Goal: Task Accomplishment & Management: Use online tool/utility

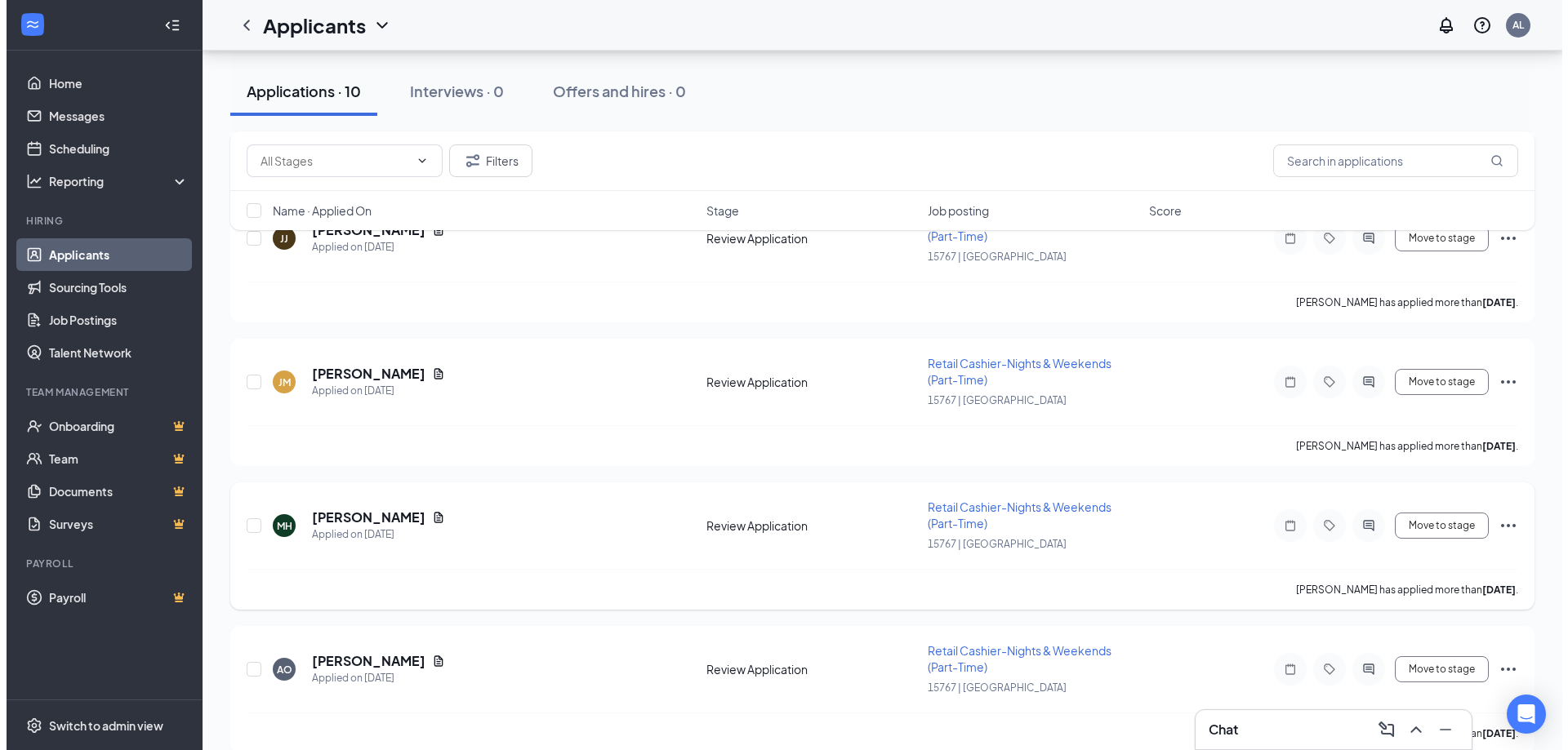
scroll to position [571, 0]
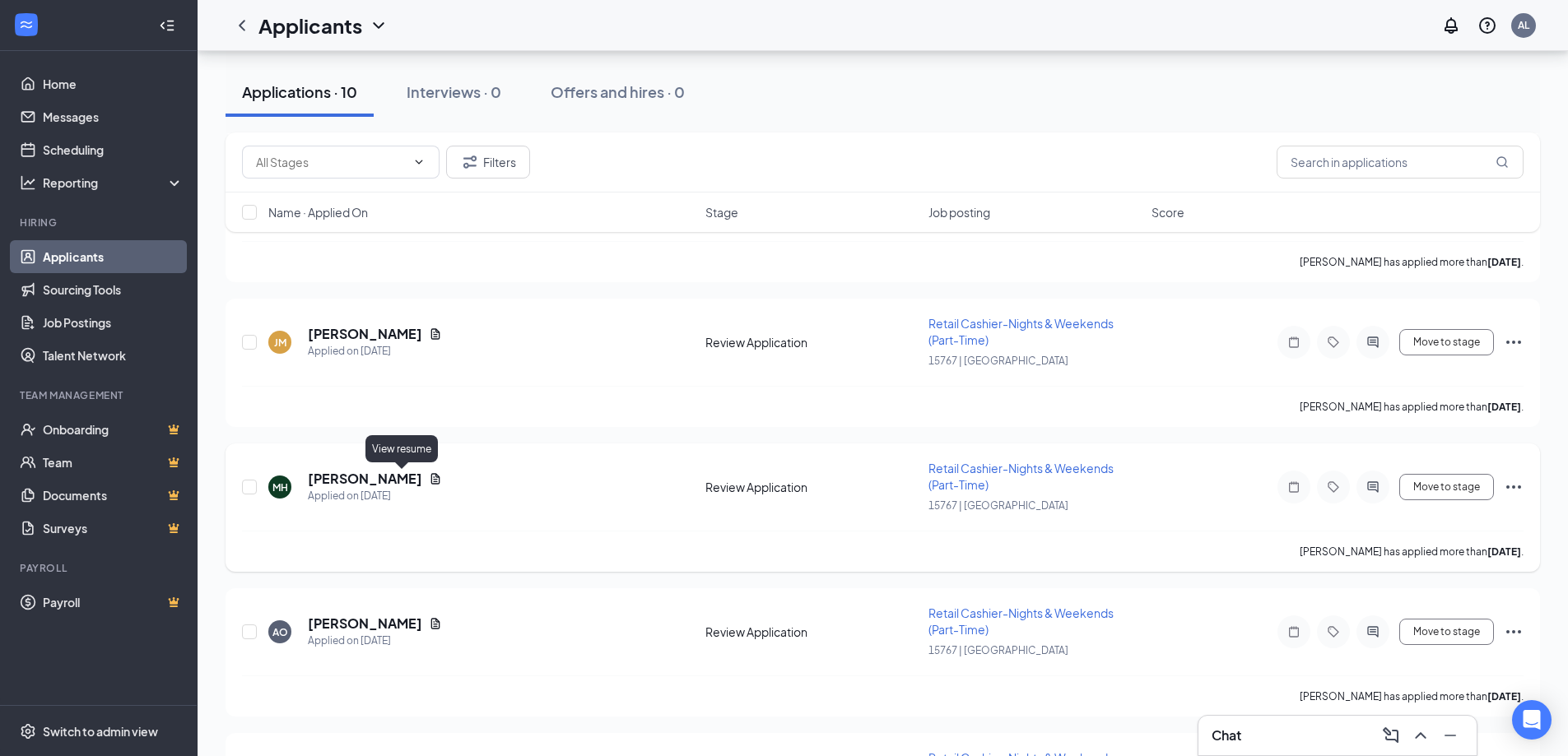
click at [431, 477] on icon "Document" at bounding box center [435, 478] width 9 height 11
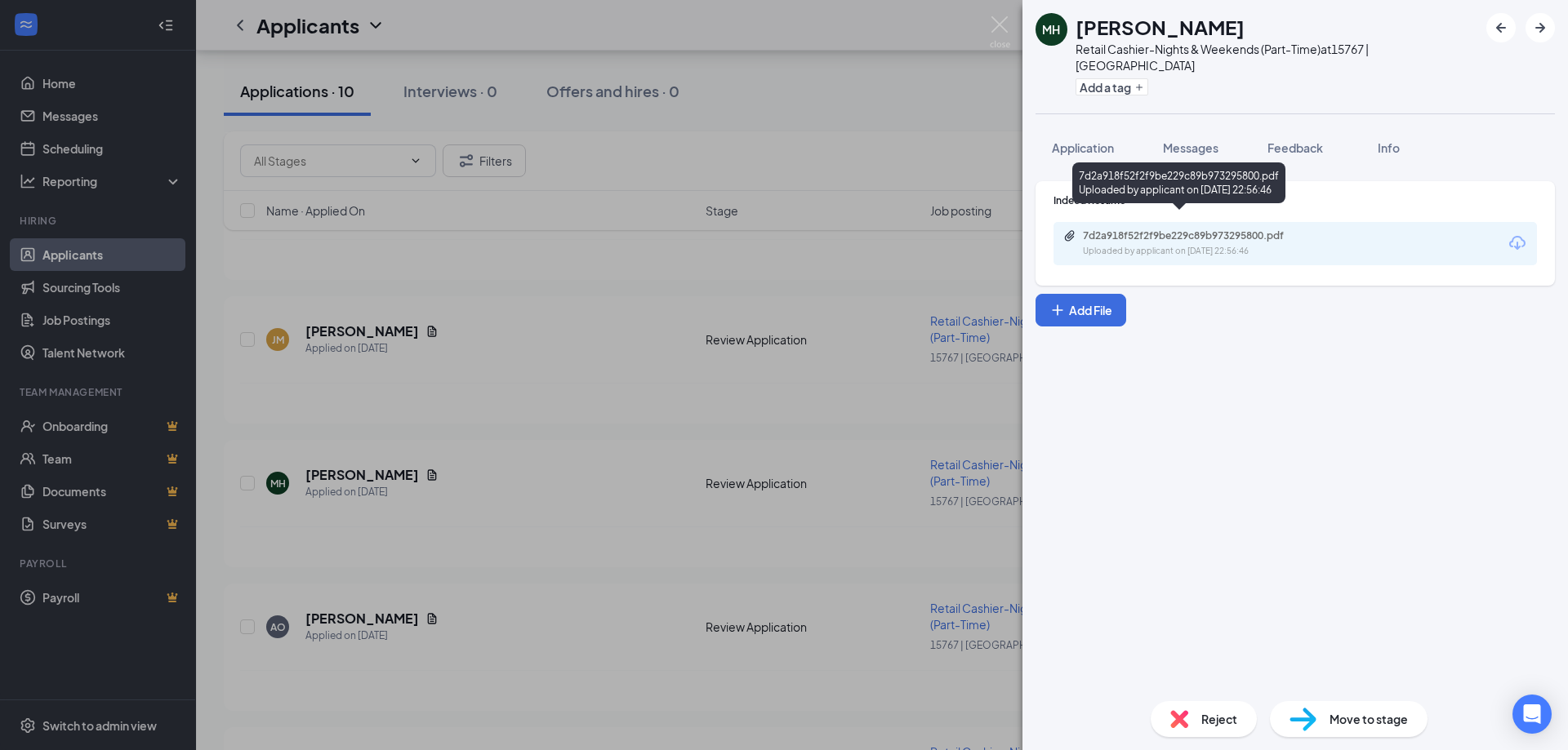
click at [1130, 229] on div "7d2a918f52f2f9be229c89b973295800.pdf" at bounding box center [1197, 235] width 228 height 13
click at [561, 324] on div "MH [PERSON_NAME] Retail Cashier-Nights & Weekends (Part-Time) at 15767 | Delafi…" at bounding box center [784, 375] width 1568 height 750
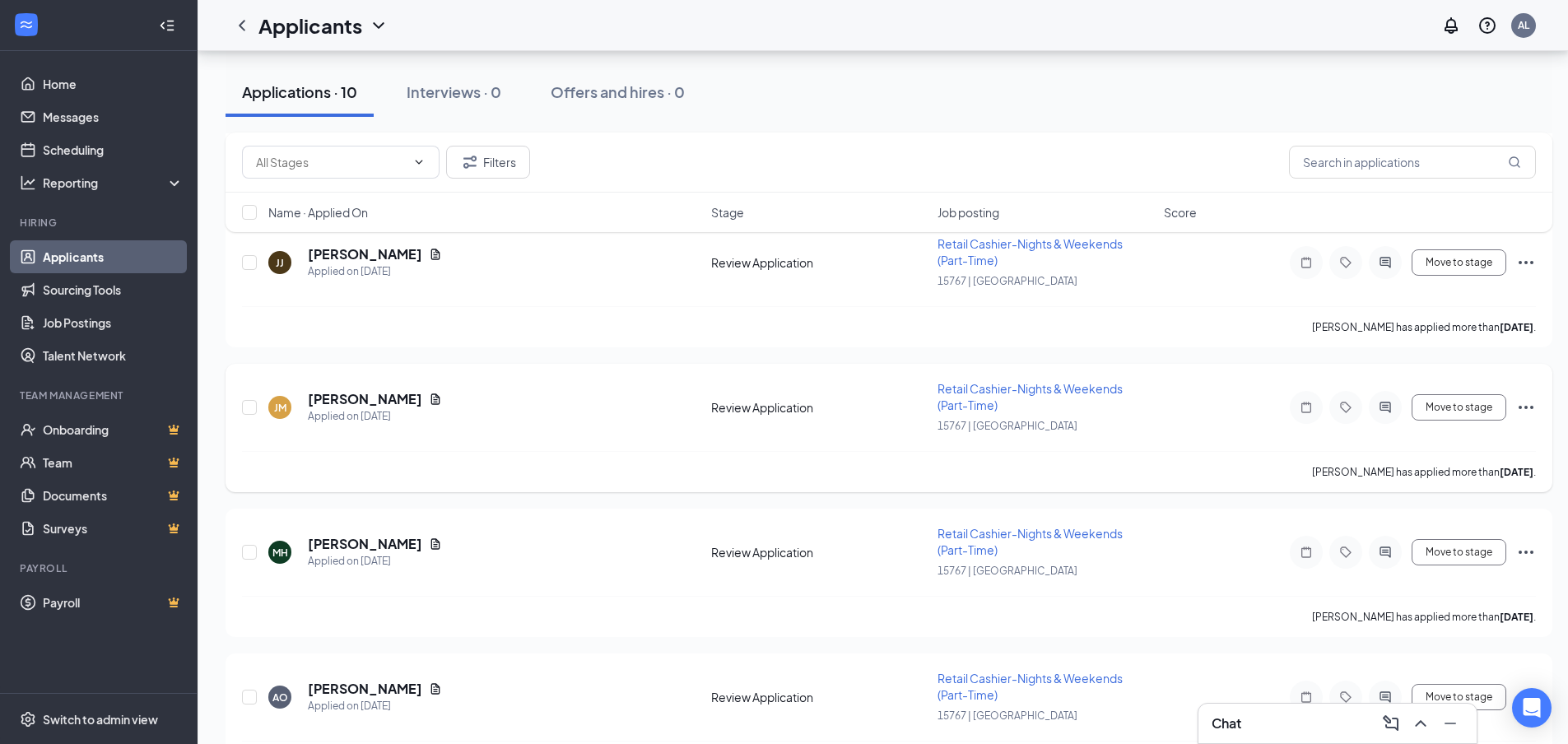
scroll to position [411, 0]
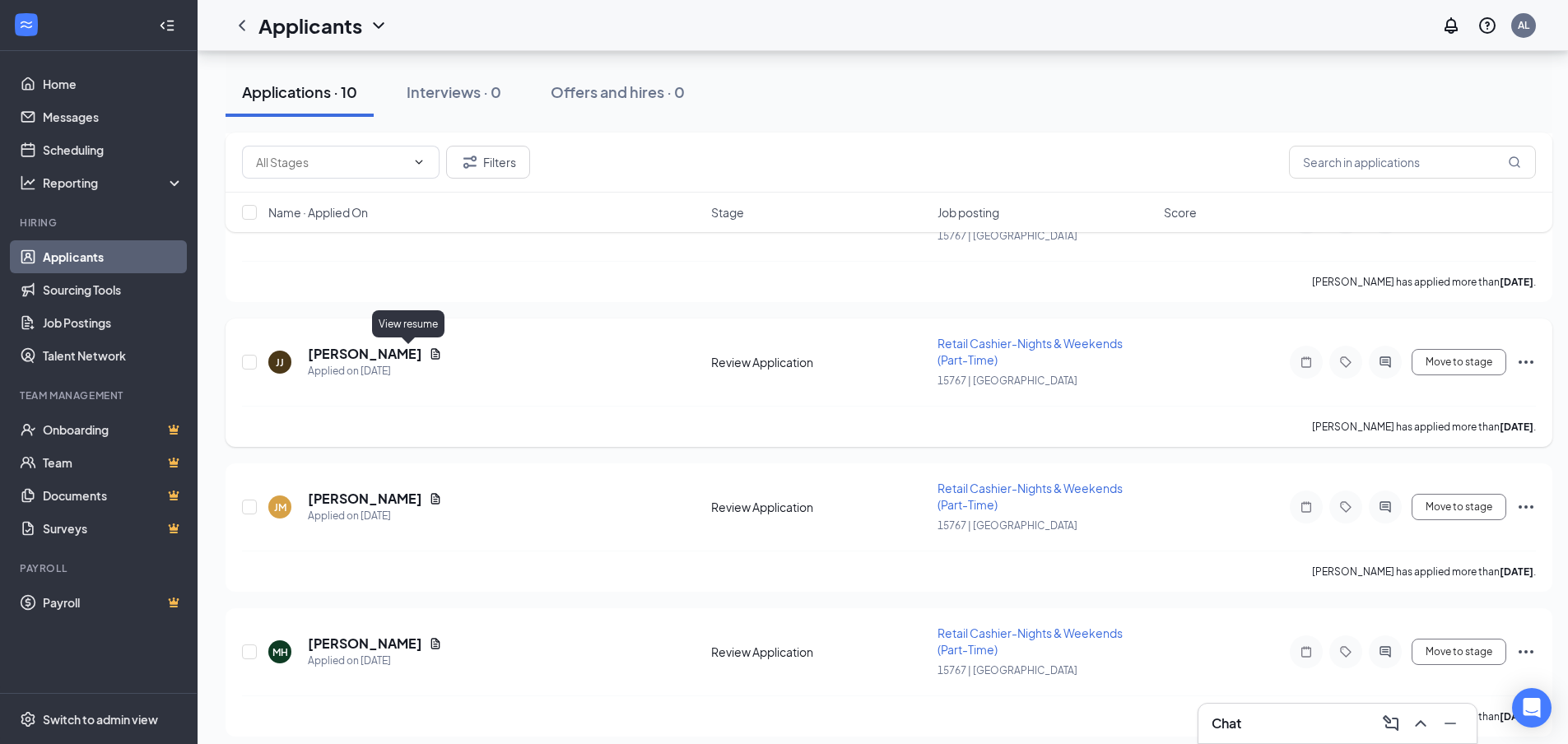
click at [429, 349] on icon "Document" at bounding box center [435, 353] width 13 height 13
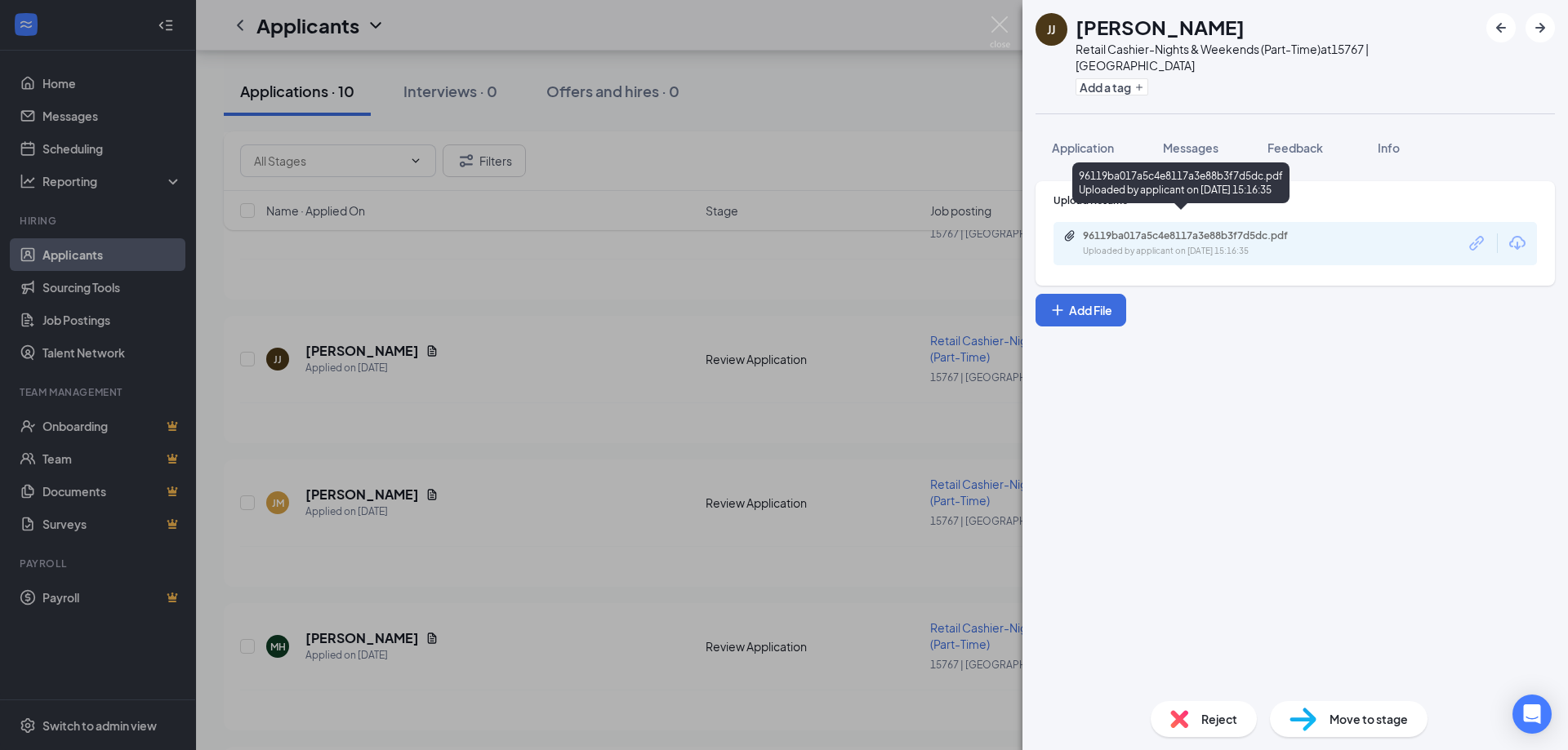
click at [1259, 229] on div "96119ba017a5c4e8117a3e88b3f7d5dc.pdf" at bounding box center [1197, 235] width 228 height 13
click at [849, 70] on div "[PERSON_NAME] [PERSON_NAME] Retail Cashier-Nights & Weekends (Part-Time) at 157…" at bounding box center [784, 375] width 1568 height 750
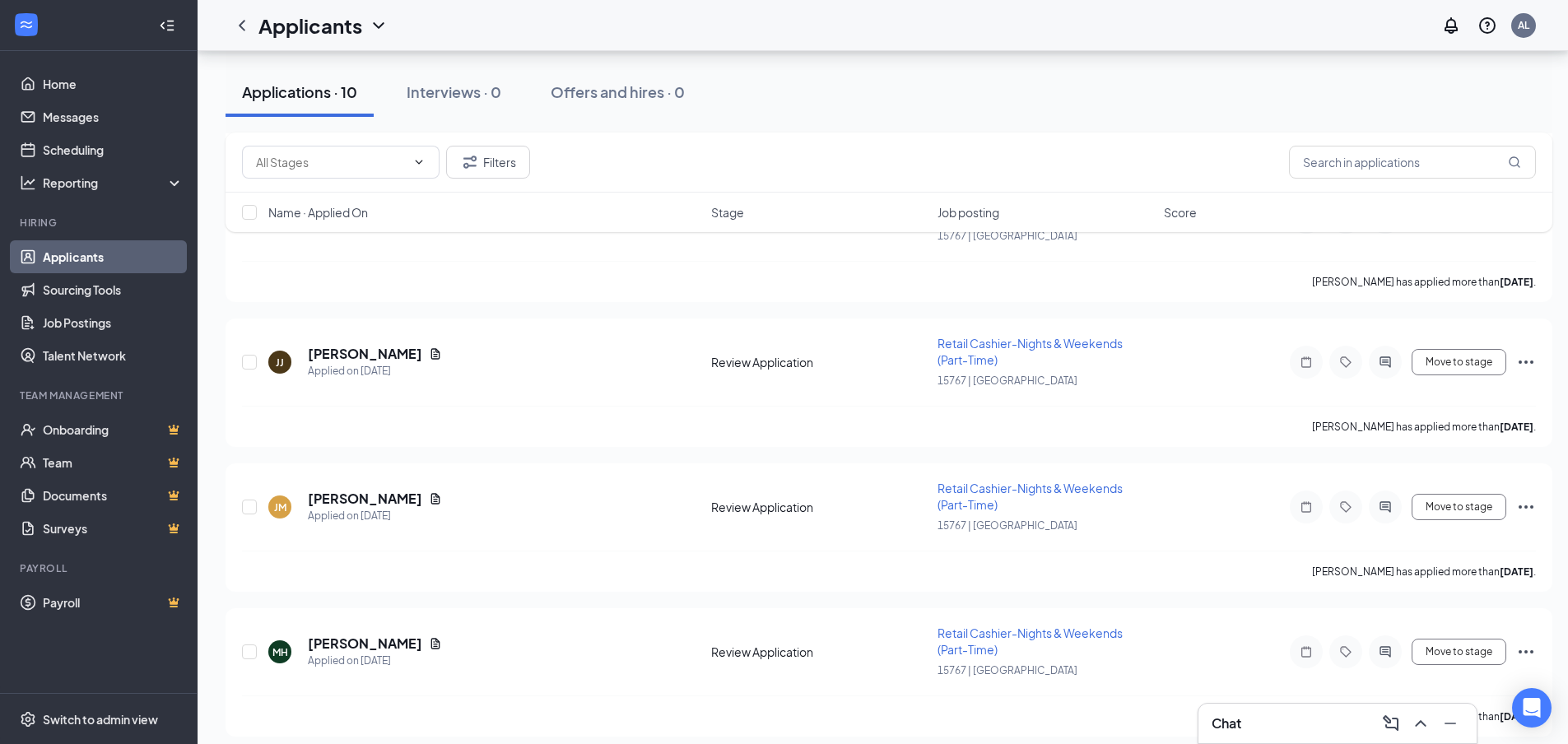
click at [620, 294] on div "[PERSON_NAME] has applied more than [DATE] ." at bounding box center [888, 281] width 1294 height 41
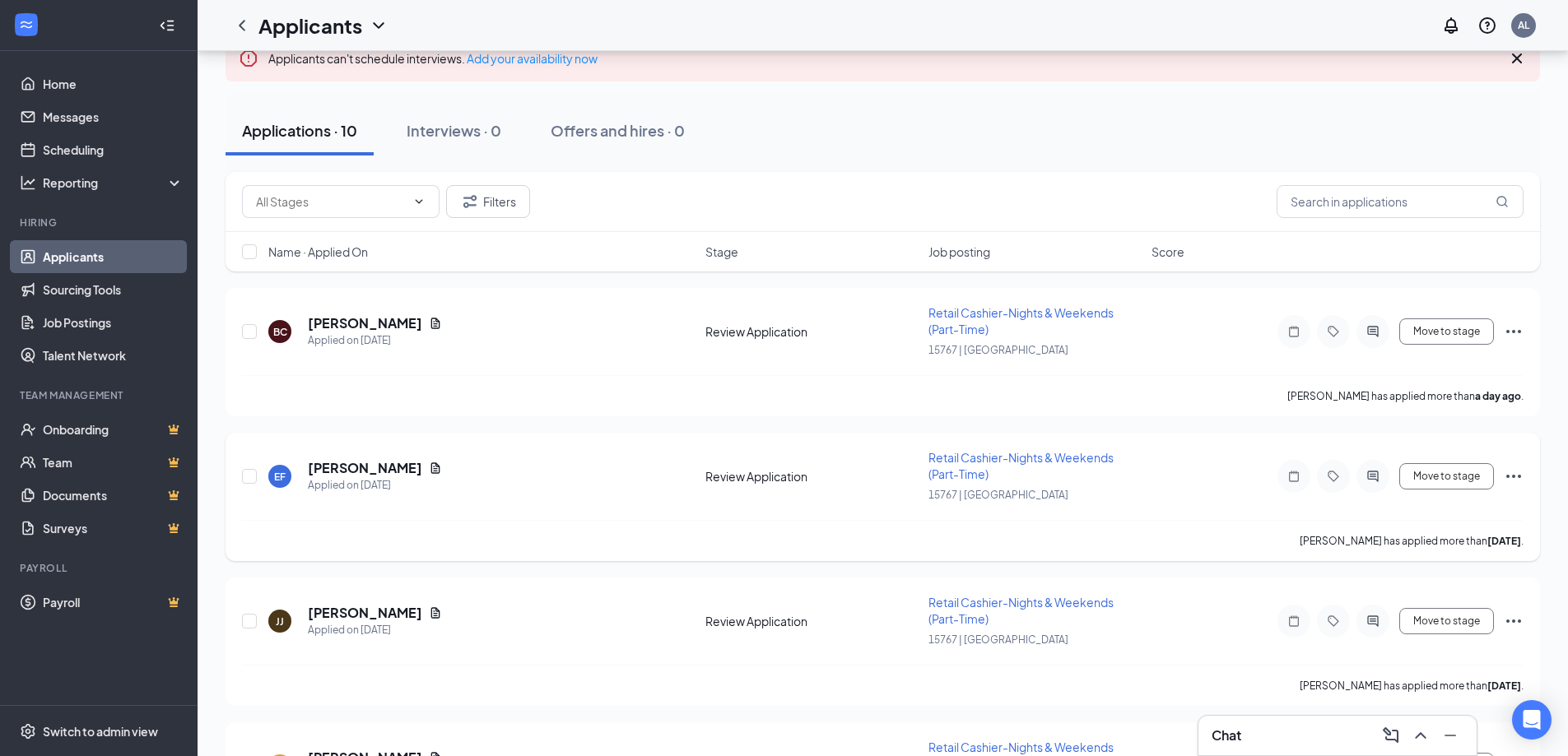
scroll to position [165, 0]
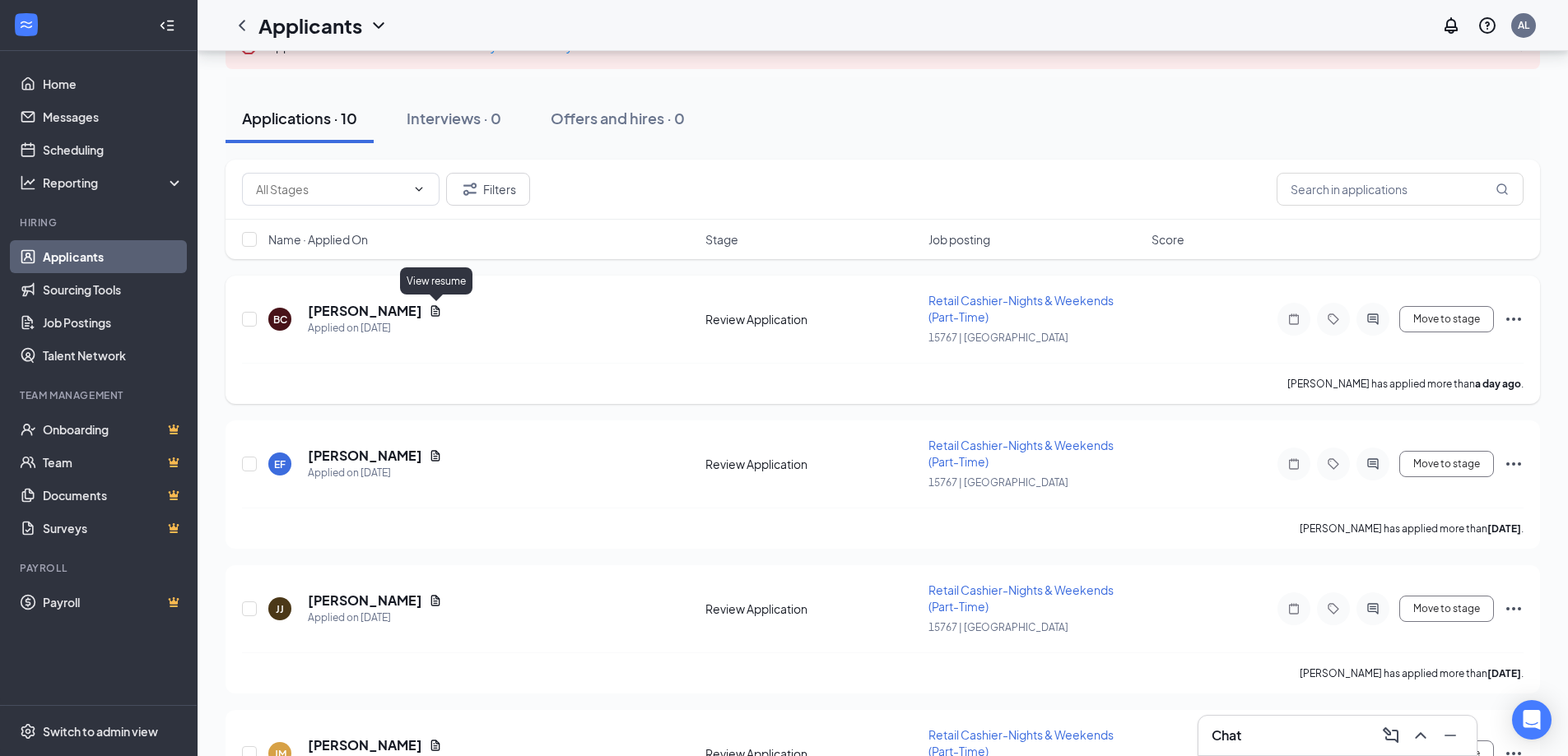
click at [438, 310] on icon "Document" at bounding box center [435, 310] width 13 height 13
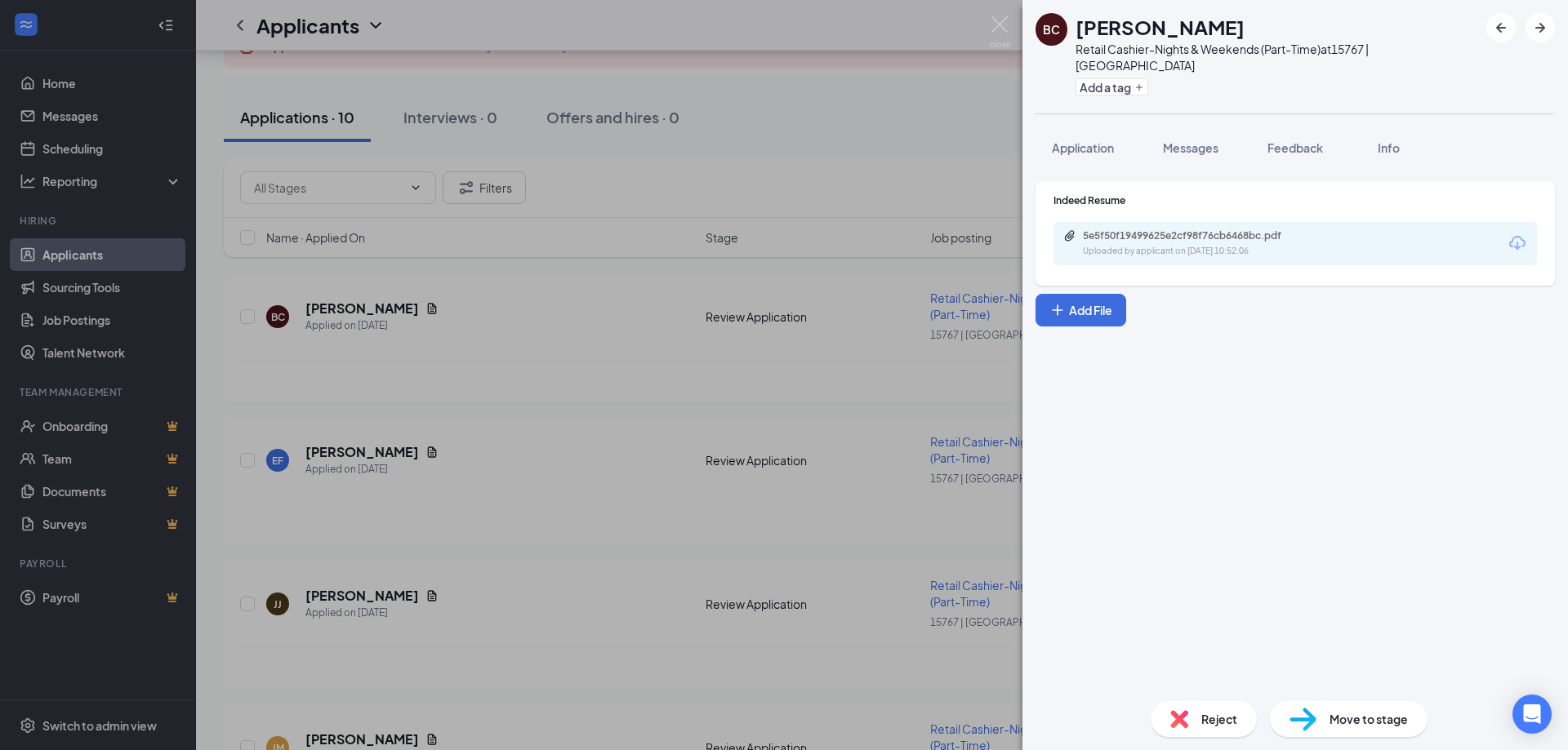
click at [1172, 229] on div "5e5f50f19499625e2cf98f76cb6468bc.pdf" at bounding box center [1197, 235] width 228 height 13
click at [822, 142] on div "BC [PERSON_NAME] Retail Cashier-Nights & Weekends (Part-Time) at 15767 | Delafi…" at bounding box center [784, 375] width 1568 height 750
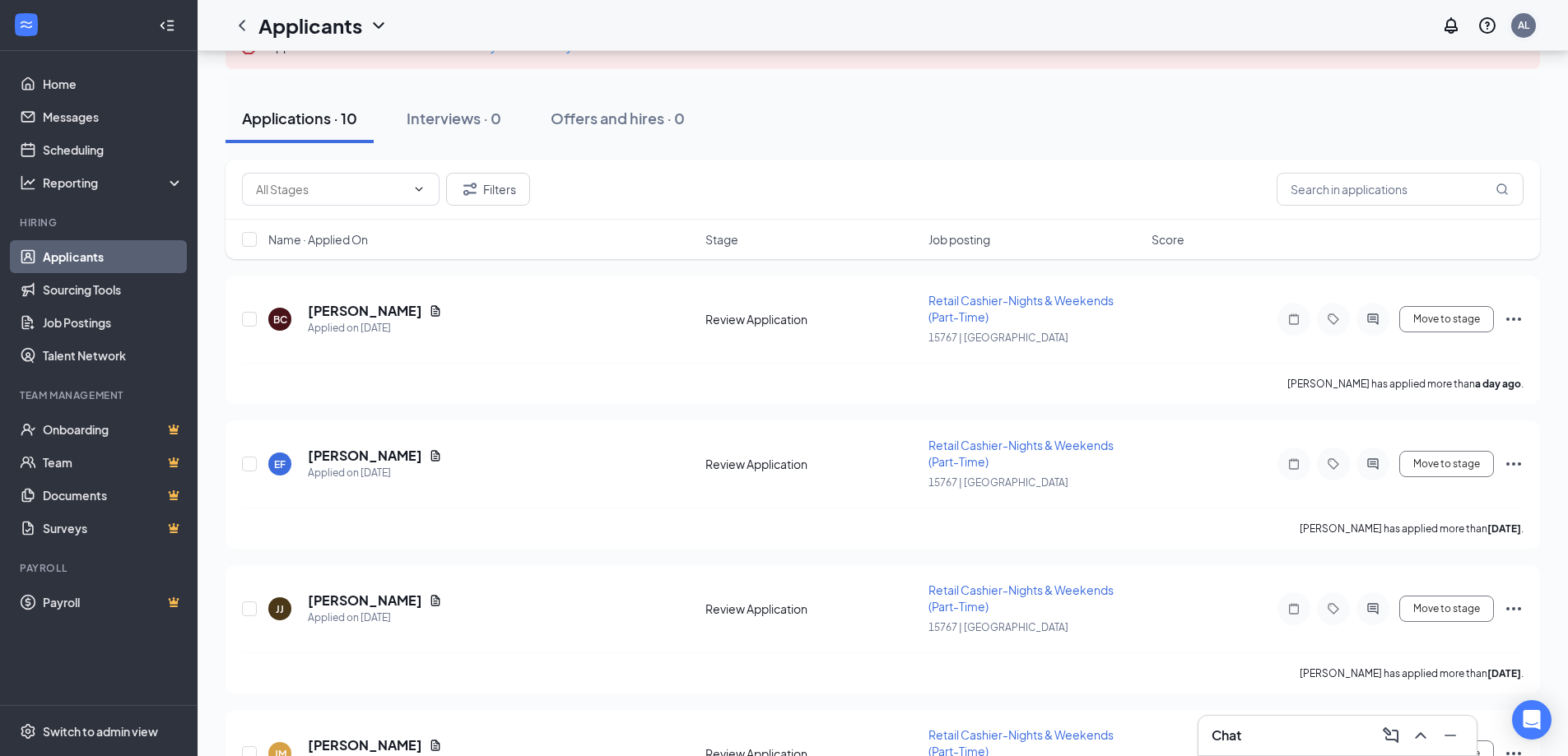
click at [1518, 29] on div "AL" at bounding box center [1523, 24] width 12 height 14
click at [1373, 260] on div "Log out" at bounding box center [1441, 268] width 177 height 17
